Goal: Transaction & Acquisition: Book appointment/travel/reservation

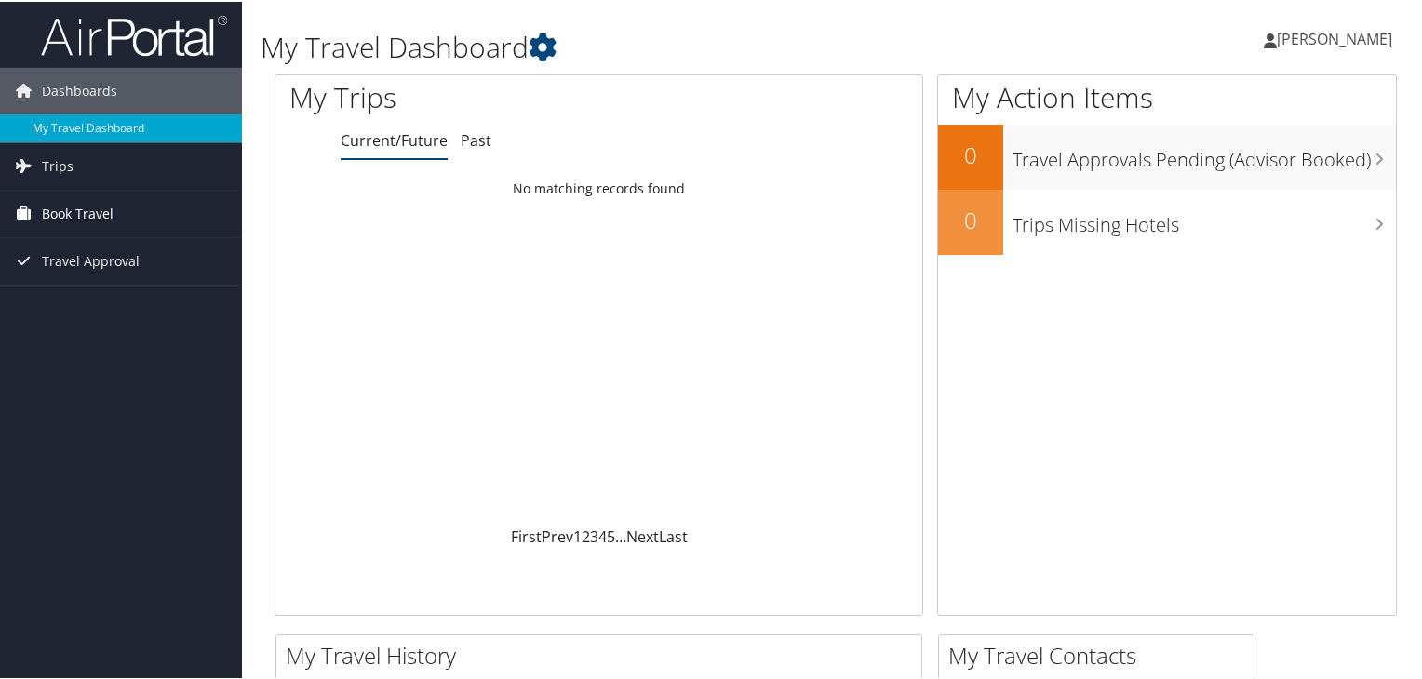
click at [84, 212] on span "Book Travel" at bounding box center [78, 212] width 72 height 47
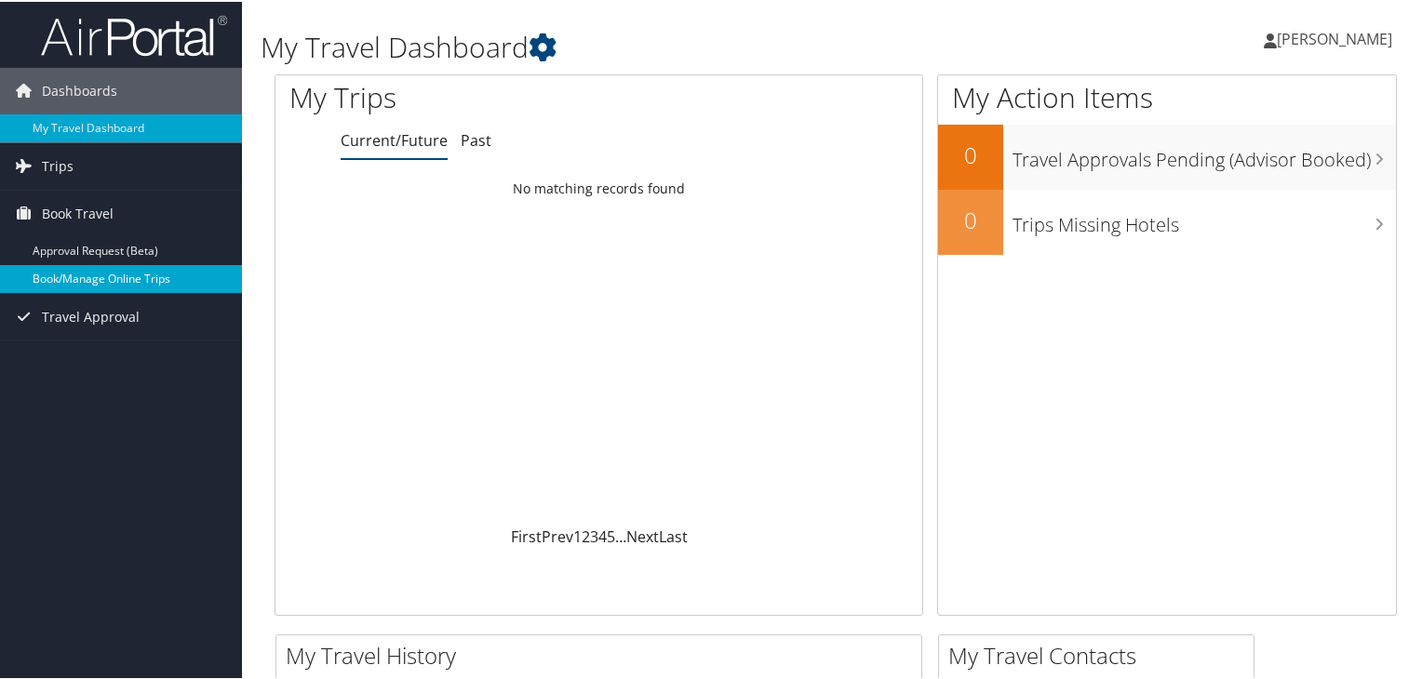
click at [75, 273] on link "Book/Manage Online Trips" at bounding box center [121, 277] width 242 height 28
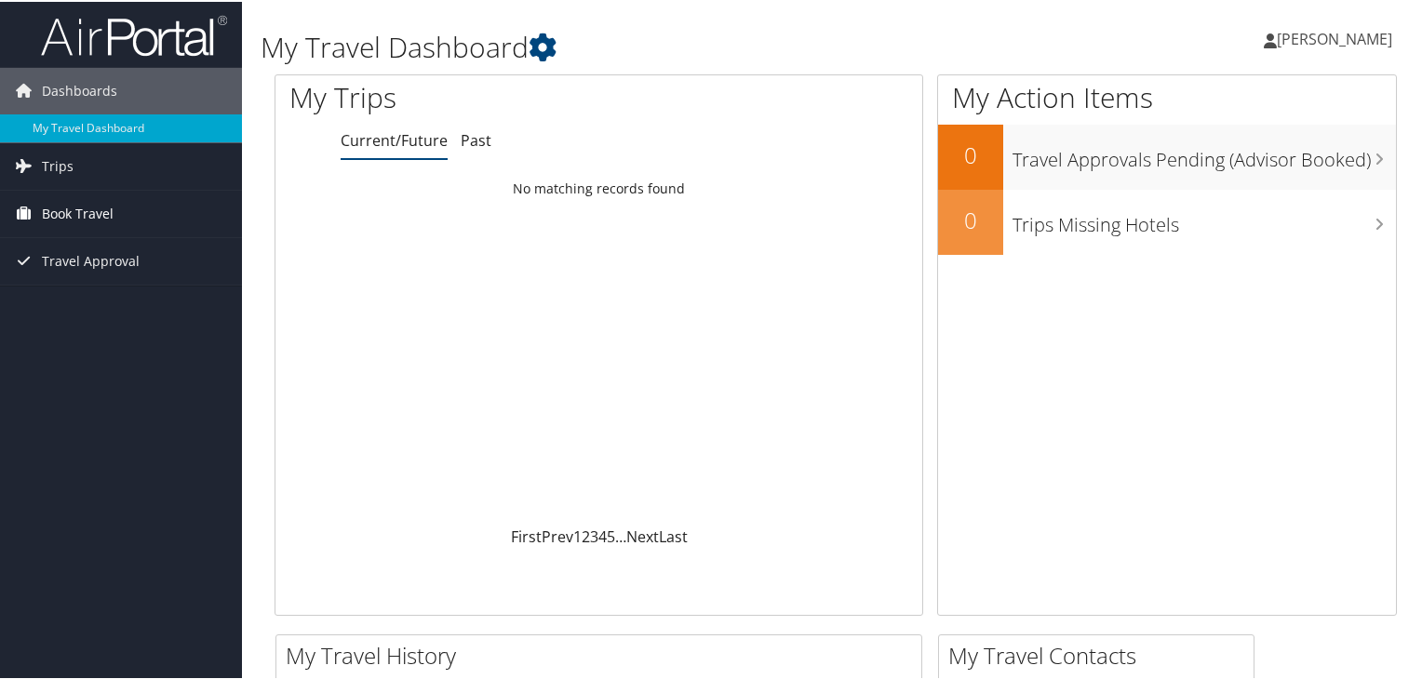
click at [77, 205] on span "Book Travel" at bounding box center [78, 212] width 72 height 47
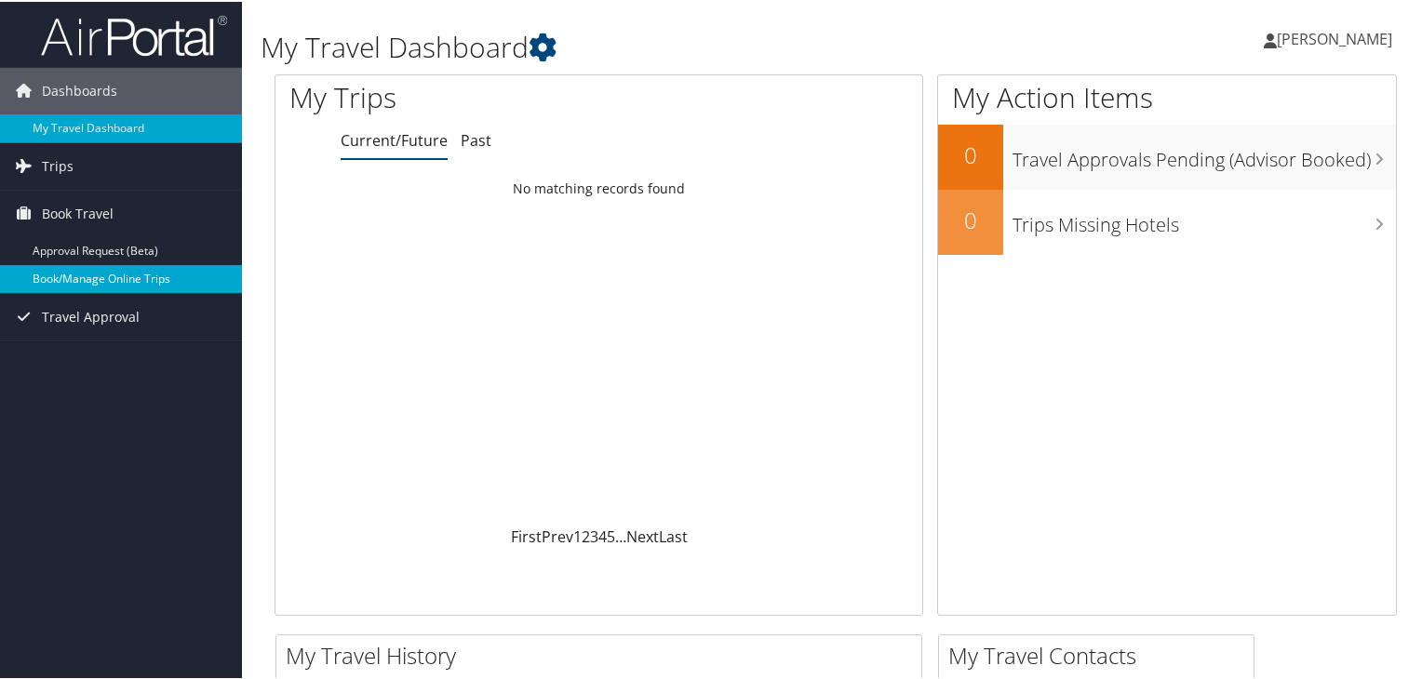
click at [87, 273] on link "Book/Manage Online Trips" at bounding box center [121, 277] width 242 height 28
